Goal: Information Seeking & Learning: Check status

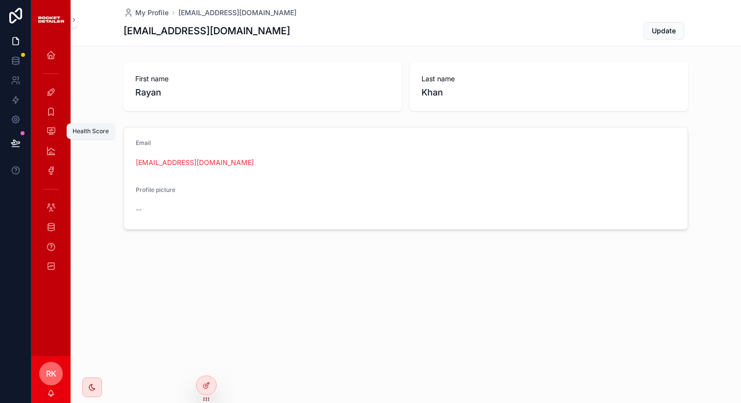
click at [50, 129] on icon "scrollable content" at bounding box center [51, 131] width 10 height 10
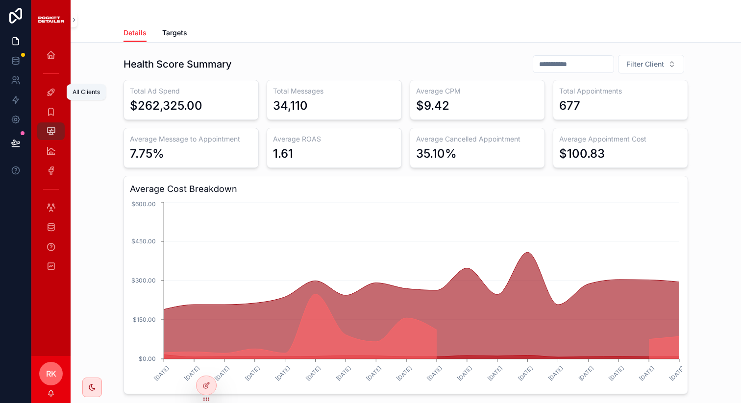
click at [46, 90] on icon "scrollable content" at bounding box center [51, 92] width 10 height 10
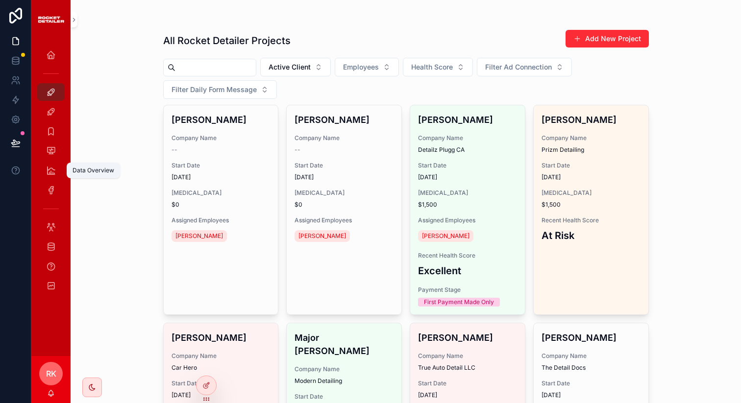
click at [52, 176] on div "Data Overview" at bounding box center [51, 171] width 16 height 16
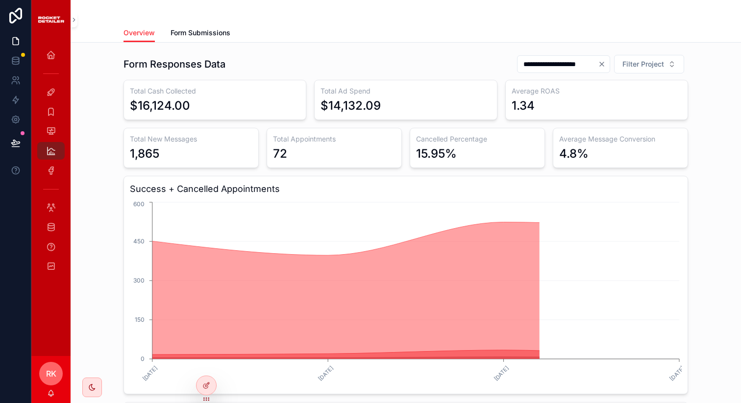
scroll to position [174, 0]
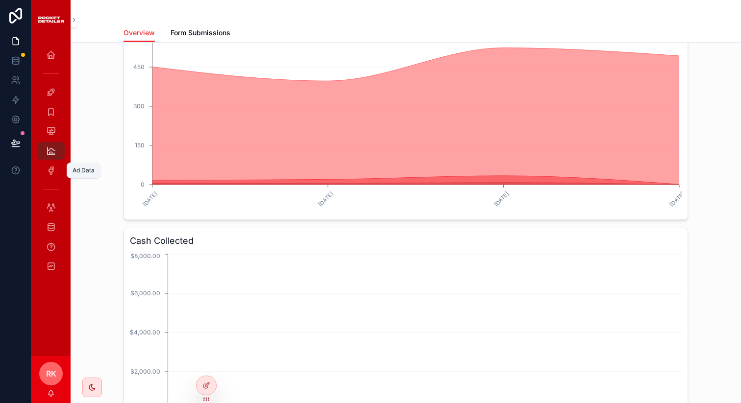
click at [52, 169] on icon "scrollable content" at bounding box center [51, 171] width 10 height 10
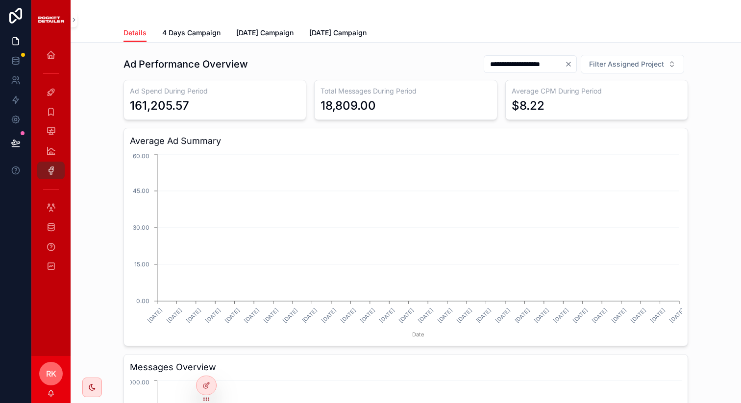
click at [566, 62] on icon "Clear" at bounding box center [568, 64] width 8 height 8
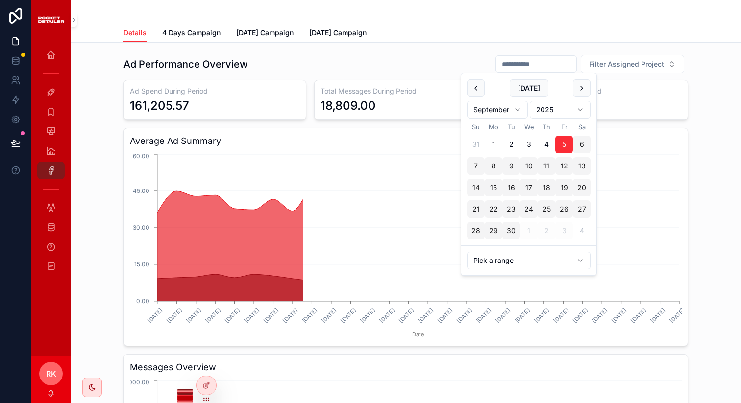
click at [525, 65] on input "scrollable content" at bounding box center [536, 64] width 80 height 14
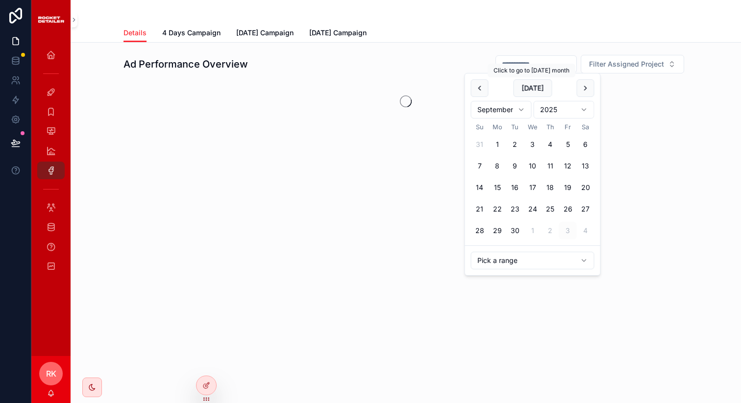
click at [524, 85] on button "[DATE]" at bounding box center [532, 88] width 39 height 18
click at [537, 88] on button "[DATE]" at bounding box center [532, 88] width 39 height 18
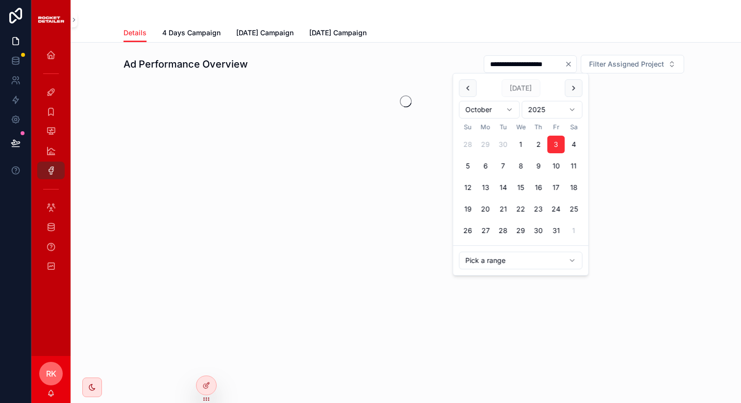
click at [538, 143] on button "2" at bounding box center [538, 145] width 18 height 18
type input "**********"
click at [397, 54] on div "**********" at bounding box center [405, 88] width 654 height 76
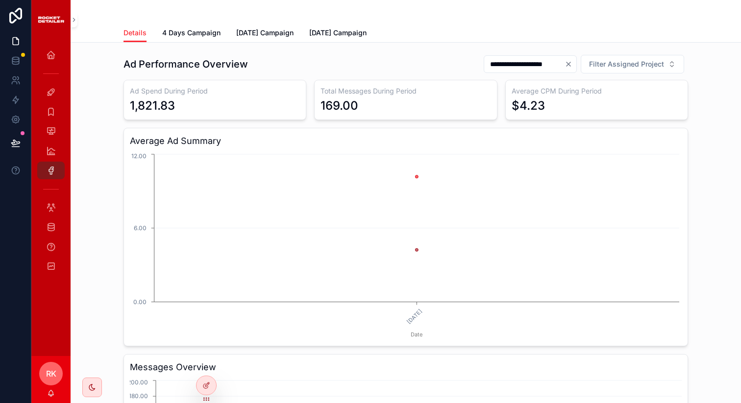
click at [265, 42] on link "[DATE] Campaign" at bounding box center [264, 34] width 57 height 20
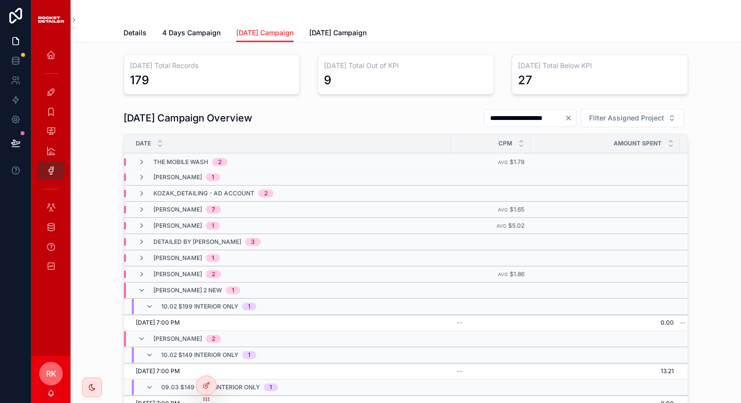
click at [147, 308] on icon "scrollable content" at bounding box center [149, 307] width 8 height 8
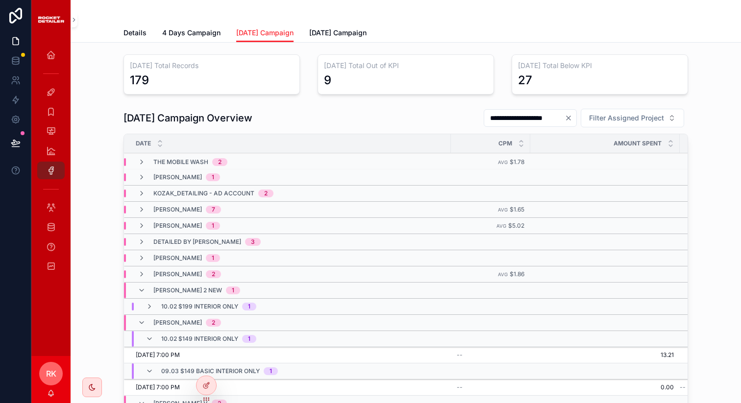
click at [142, 293] on div "[PERSON_NAME] 2 NEW 1" at bounding box center [189, 291] width 102 height 16
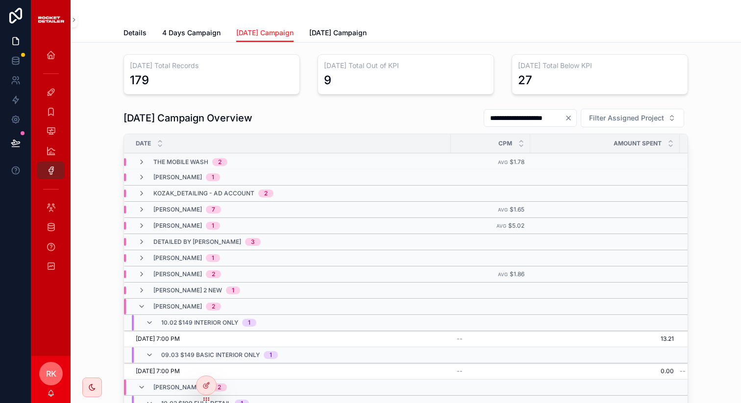
click at [139, 292] on icon "scrollable content" at bounding box center [142, 291] width 8 height 8
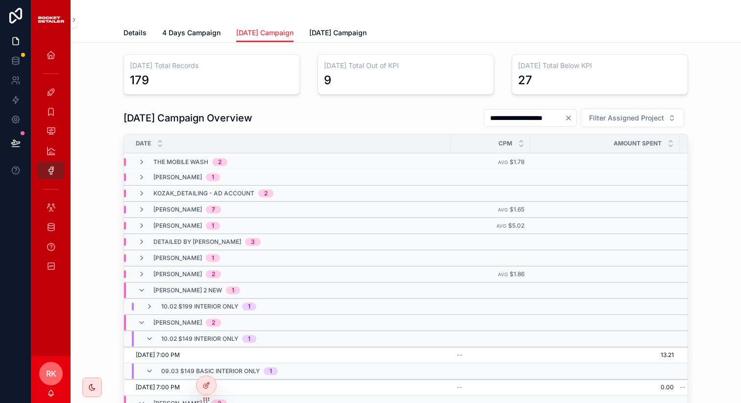
click at [145, 308] on icon "scrollable content" at bounding box center [149, 307] width 8 height 8
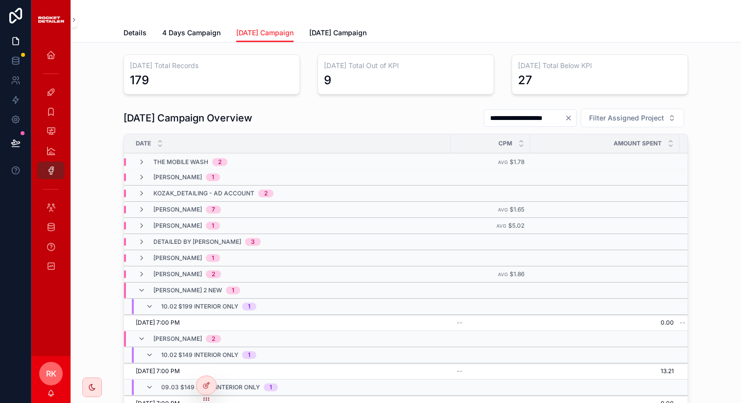
click at [145, 305] on icon "scrollable content" at bounding box center [149, 307] width 8 height 8
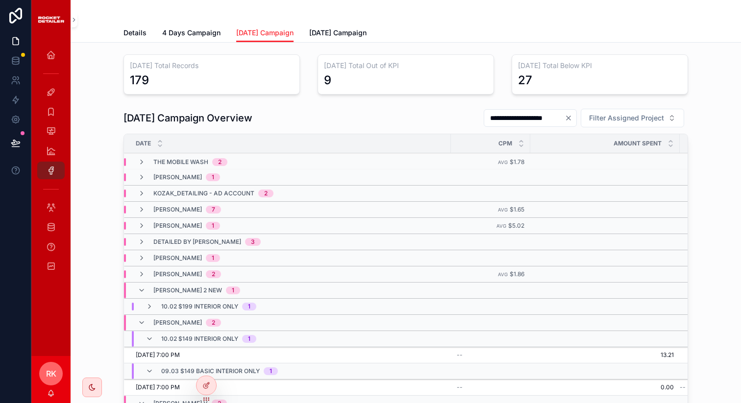
click at [145, 305] on icon "scrollable content" at bounding box center [149, 307] width 8 height 8
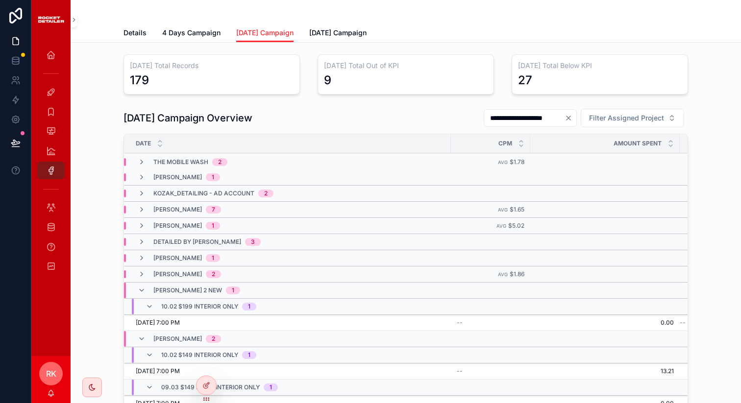
click at [145, 310] on icon "scrollable content" at bounding box center [149, 307] width 8 height 8
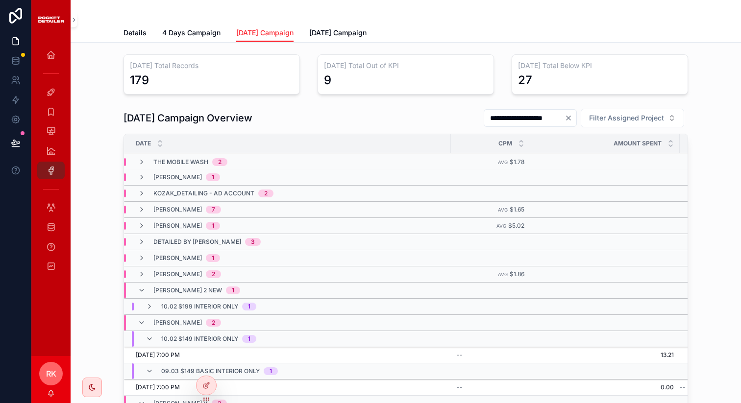
click at [132, 308] on div "scrollable content" at bounding box center [133, 307] width 2 height 8
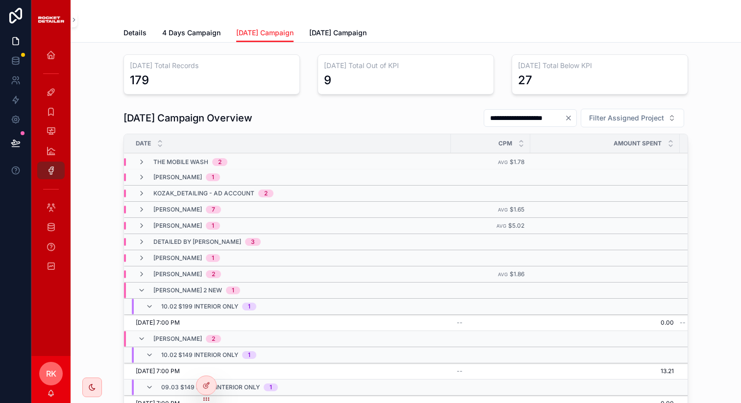
click at [132, 308] on div "scrollable content" at bounding box center [133, 307] width 2 height 16
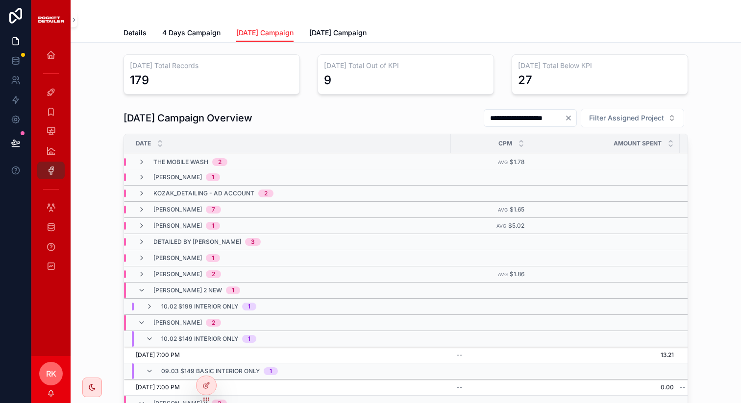
click at [139, 209] on icon "scrollable content" at bounding box center [142, 210] width 8 height 8
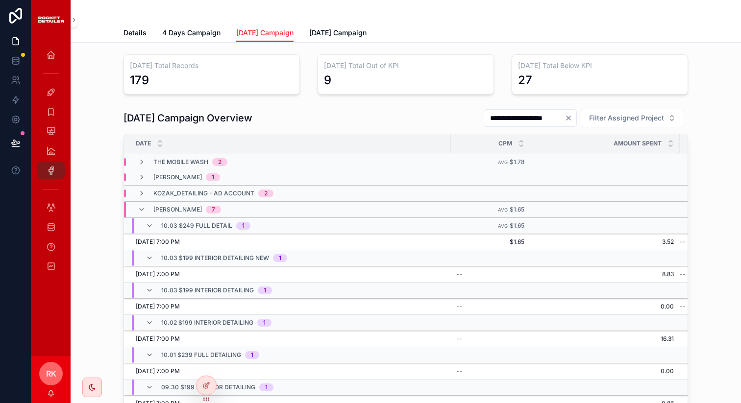
click at [145, 225] on icon "scrollable content" at bounding box center [149, 226] width 8 height 8
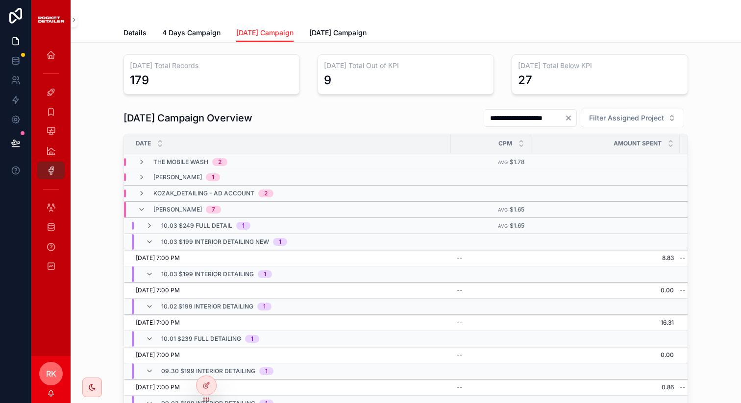
click at [145, 225] on icon "scrollable content" at bounding box center [149, 226] width 8 height 8
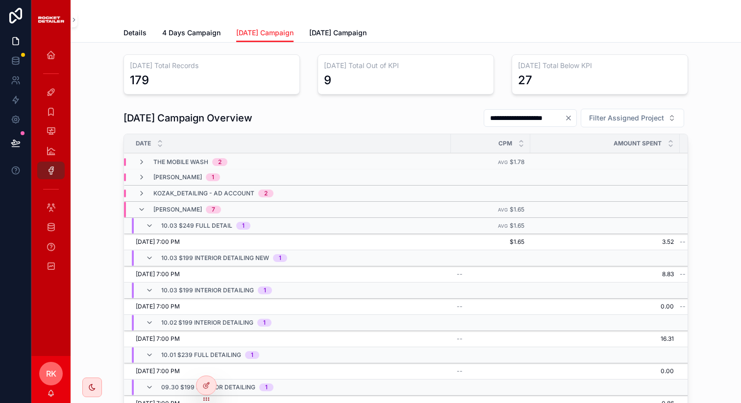
click at [145, 224] on icon "scrollable content" at bounding box center [149, 226] width 8 height 8
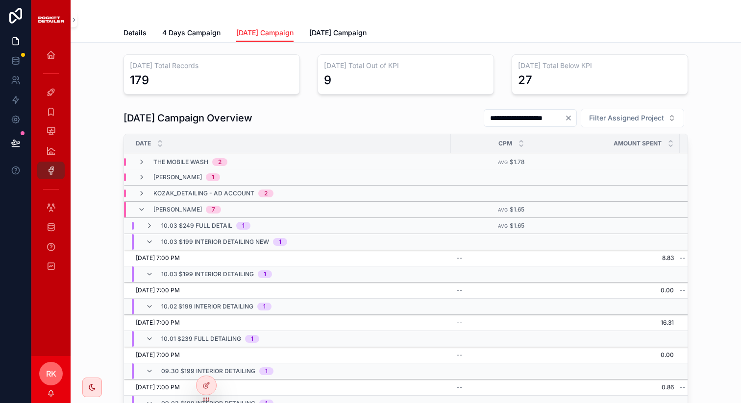
click at [140, 212] on icon "scrollable content" at bounding box center [142, 210] width 8 height 8
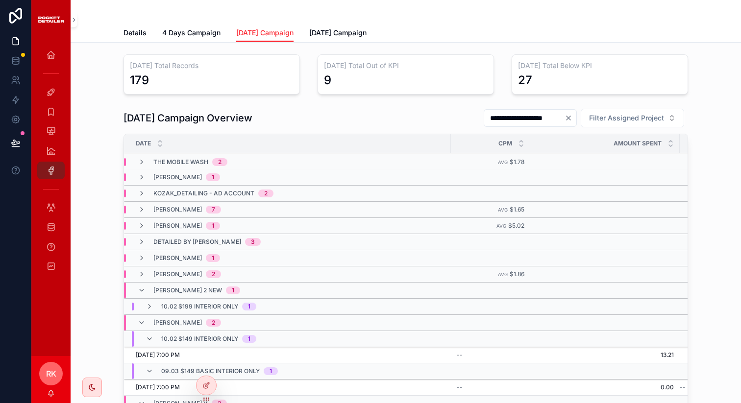
click at [140, 212] on icon "scrollable content" at bounding box center [142, 210] width 8 height 8
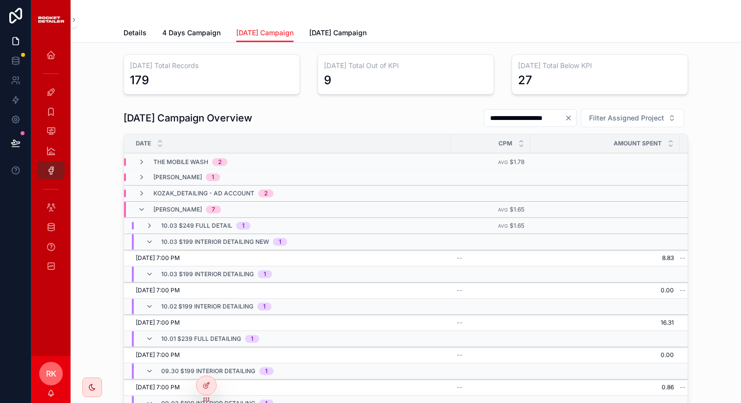
click at [147, 227] on icon "scrollable content" at bounding box center [149, 226] width 8 height 8
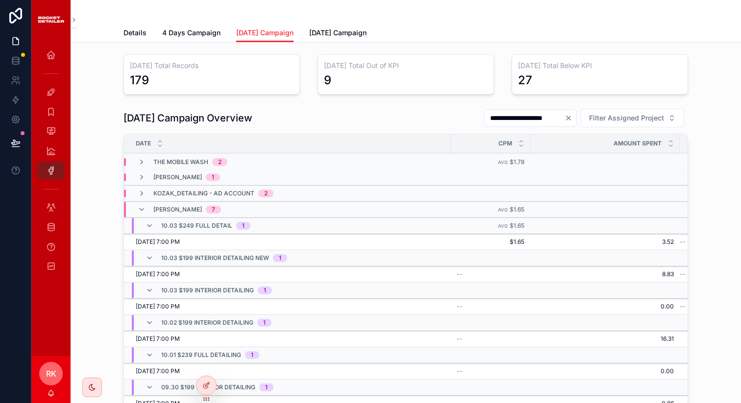
click at [147, 227] on icon "scrollable content" at bounding box center [149, 226] width 8 height 8
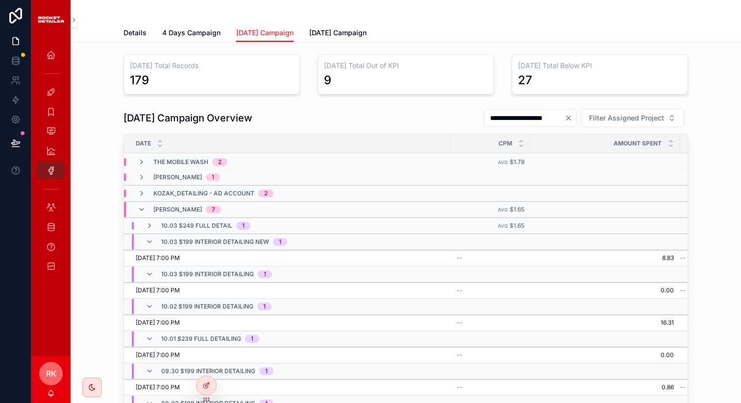
click at [145, 241] on icon "scrollable content" at bounding box center [149, 242] width 8 height 8
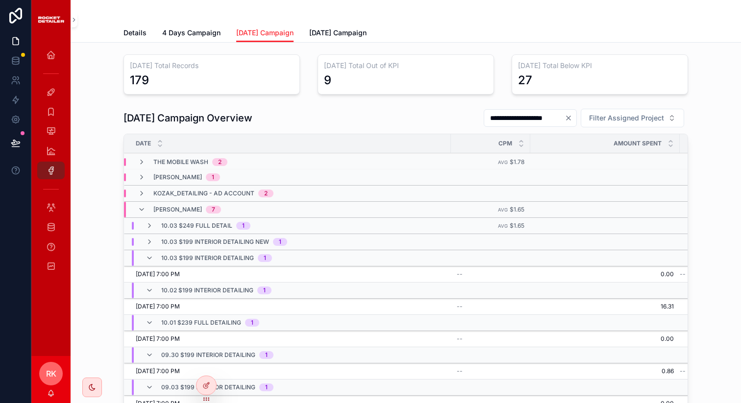
click at [145, 256] on icon "scrollable content" at bounding box center [149, 258] width 8 height 8
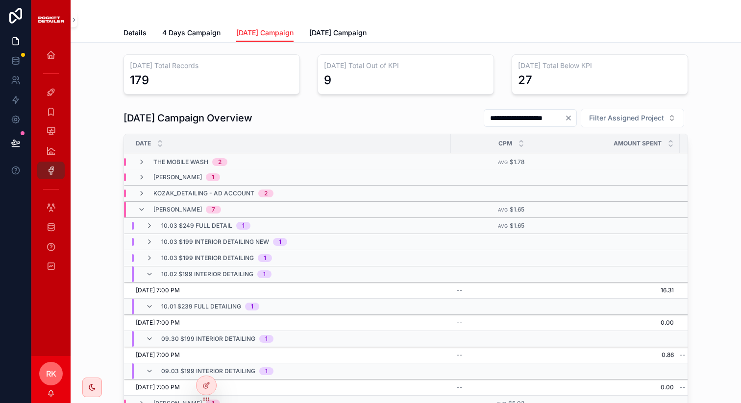
click at [146, 274] on icon "scrollable content" at bounding box center [149, 274] width 8 height 8
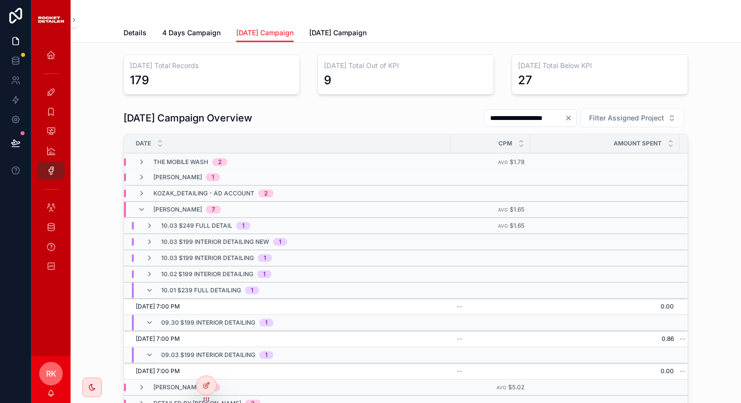
click at [145, 291] on icon "scrollable content" at bounding box center [149, 291] width 8 height 8
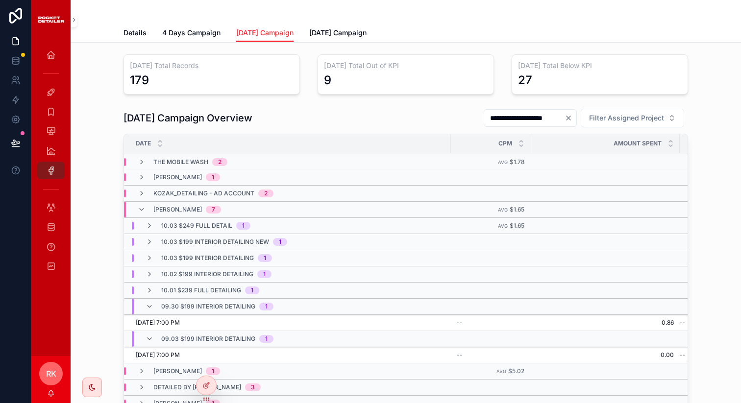
click at [145, 311] on div "09.30 $199 Interior Detailing 1" at bounding box center [209, 307] width 128 height 16
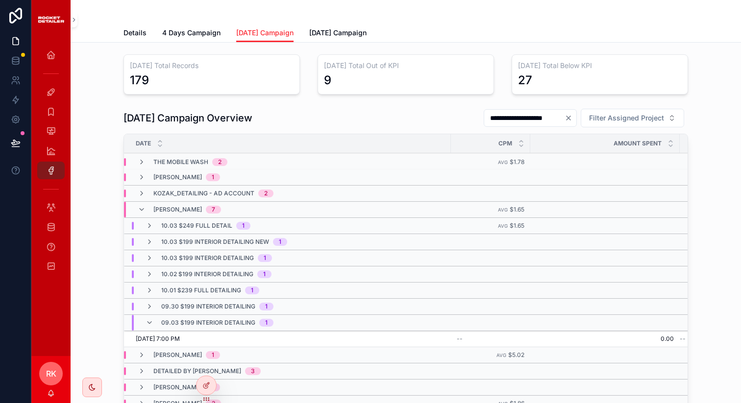
click at [145, 319] on icon "scrollable content" at bounding box center [149, 323] width 8 height 8
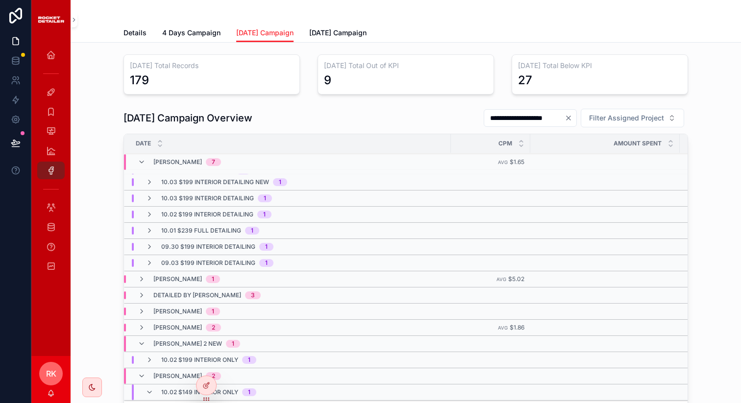
scroll to position [100, 0]
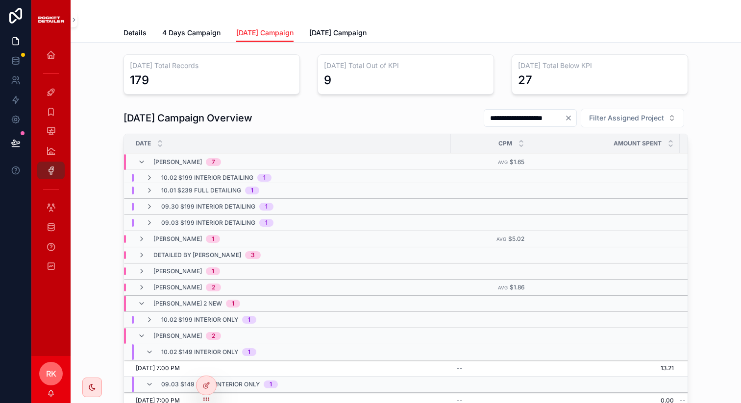
click at [147, 206] on icon "scrollable content" at bounding box center [149, 207] width 8 height 8
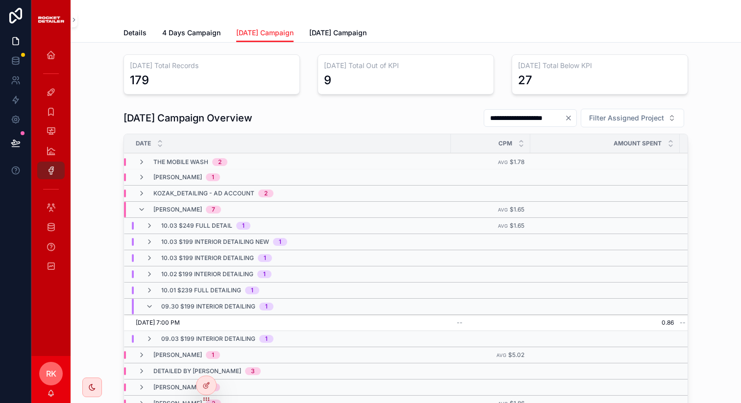
click at [147, 303] on icon "scrollable content" at bounding box center [149, 307] width 8 height 8
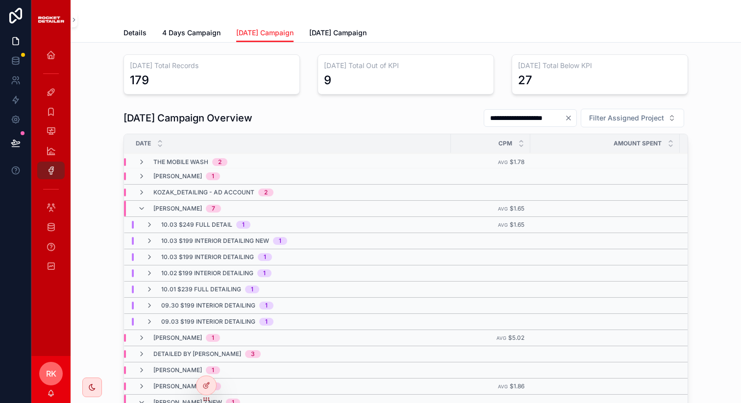
scroll to position [2, 0]
click at [145, 317] on icon "scrollable content" at bounding box center [149, 321] width 8 height 8
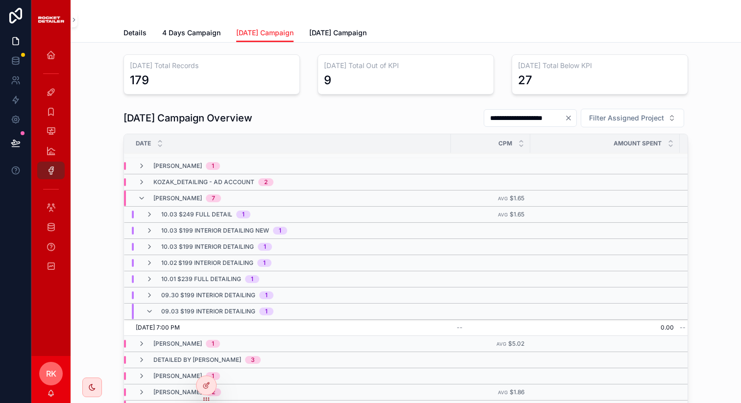
scroll to position [15, 0]
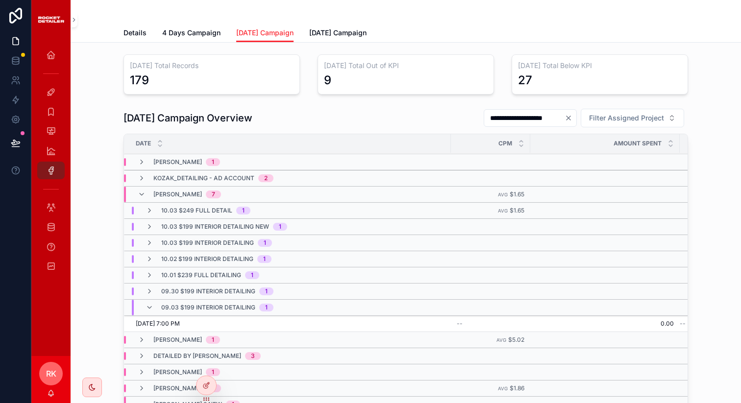
drag, startPoint x: 665, startPoint y: 321, endPoint x: 324, endPoint y: 26, distance: 450.7
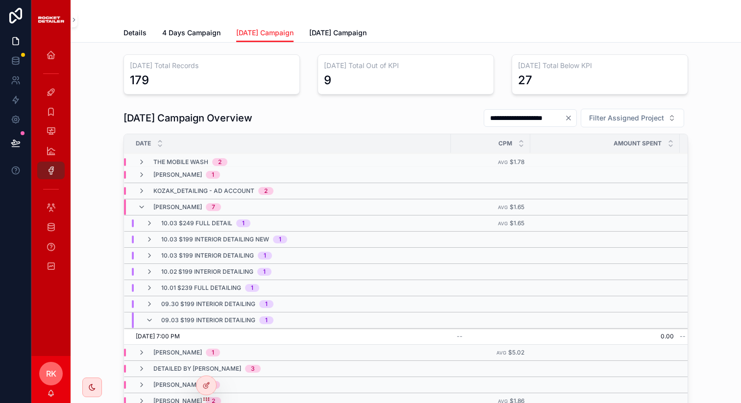
scroll to position [0, 0]
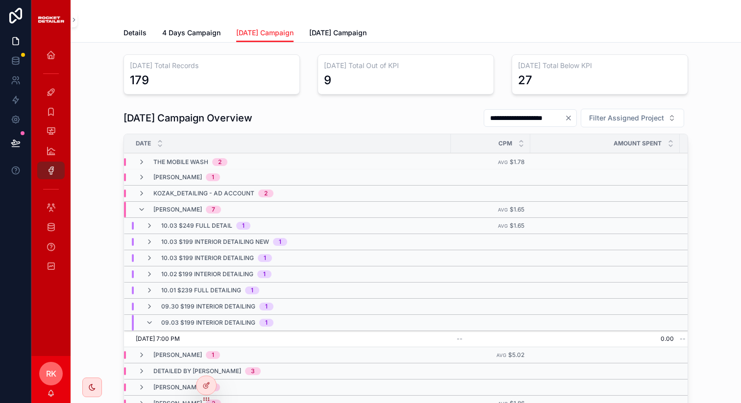
click at [152, 275] on div "10.02 $199 Interior Detailing 1" at bounding box center [208, 274] width 126 height 8
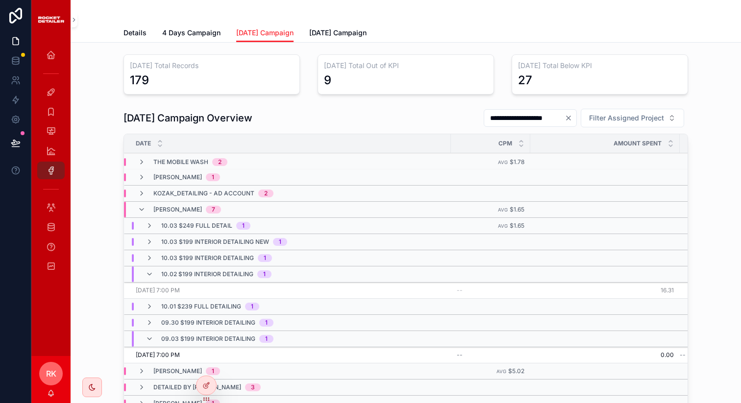
click at [520, 294] on td "--" at bounding box center [490, 291] width 79 height 16
